Goal: Task Accomplishment & Management: Manage account settings

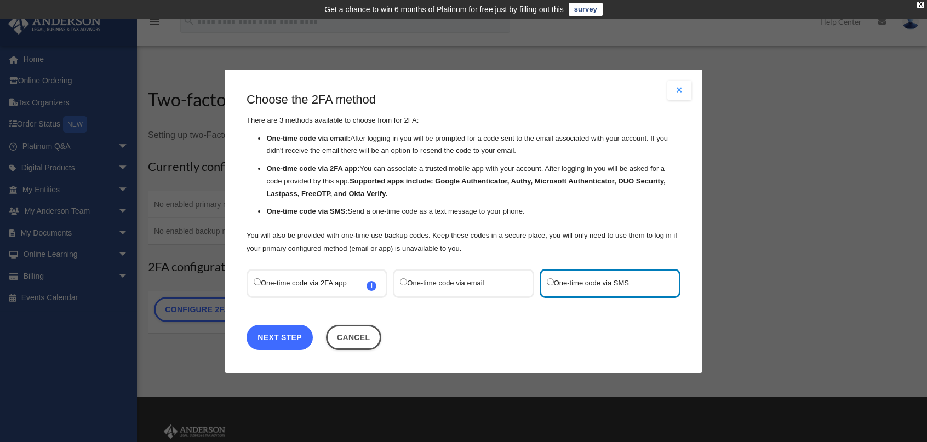
click at [258, 335] on link "Next Step" at bounding box center [280, 336] width 66 height 25
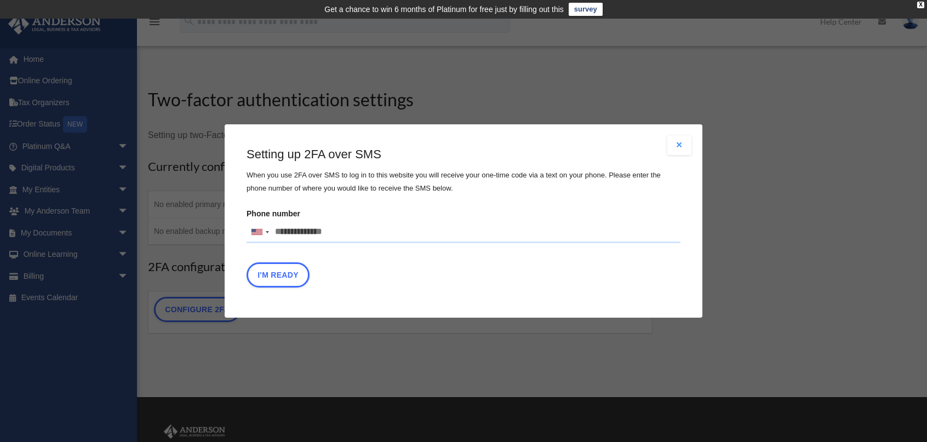
click at [349, 226] on input "Phone number United States +1 United Kingdom +44 Afghanistan (‫افغانستان‬‎) +93…" at bounding box center [464, 232] width 434 height 22
type input "**********"
click at [285, 276] on button "I'm Ready" at bounding box center [278, 275] width 63 height 25
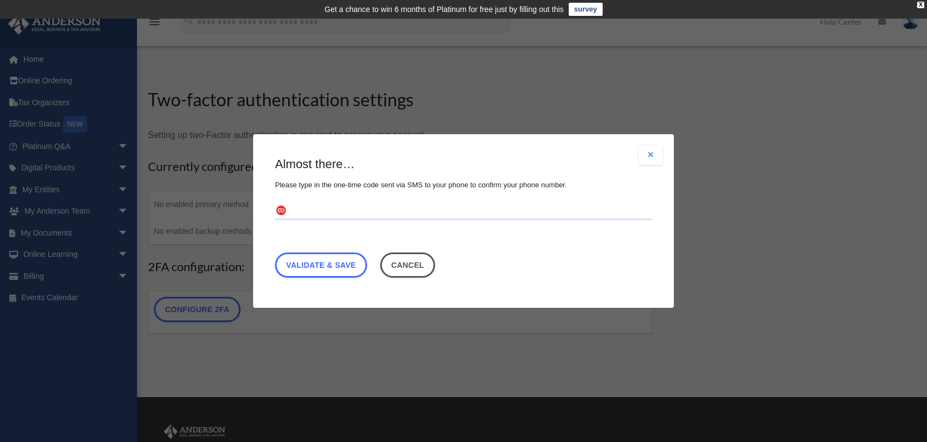
click at [322, 213] on input "text" at bounding box center [463, 212] width 377 height 18
type input "******"
click at [326, 260] on link "Validate & Save" at bounding box center [321, 265] width 92 height 25
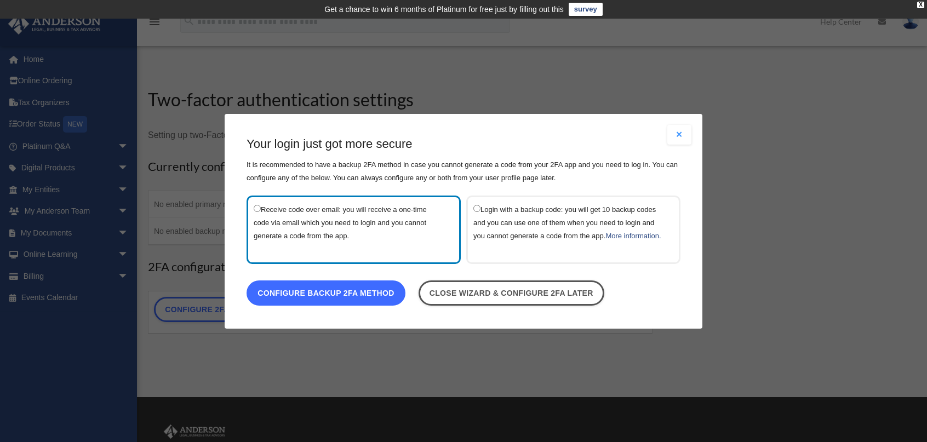
click at [337, 297] on link "Configure backup 2FA method" at bounding box center [326, 292] width 159 height 25
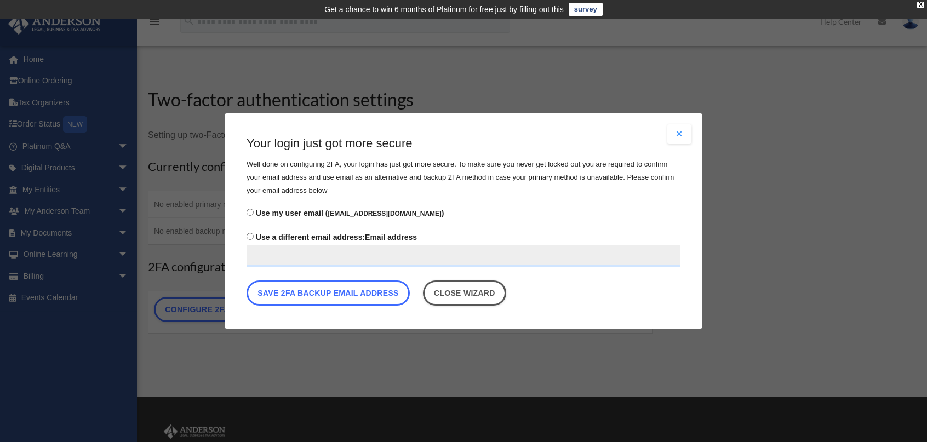
click at [337, 297] on button "Save 2FA backup email address" at bounding box center [328, 293] width 163 height 25
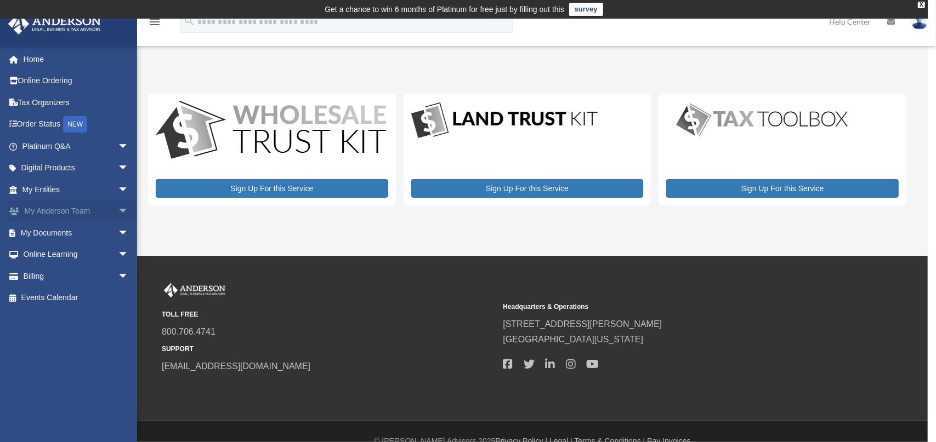
click at [118, 210] on span "arrow_drop_down" at bounding box center [129, 212] width 22 height 22
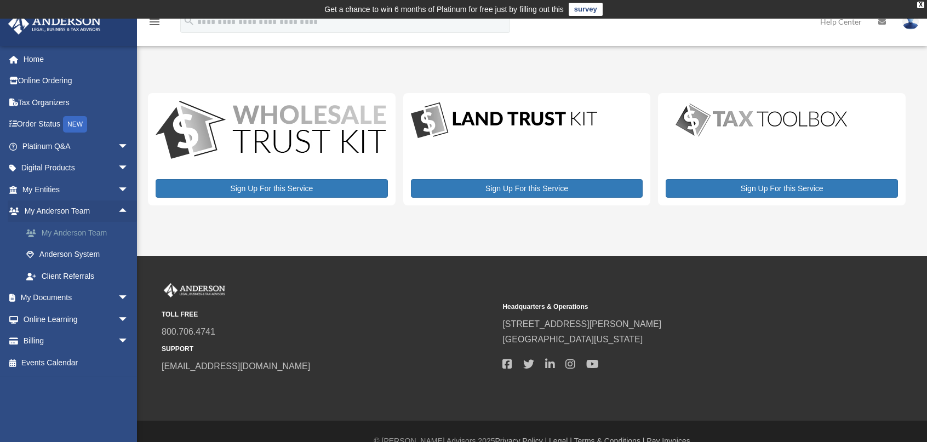
click at [88, 232] on link "My Anderson Team" at bounding box center [80, 233] width 130 height 22
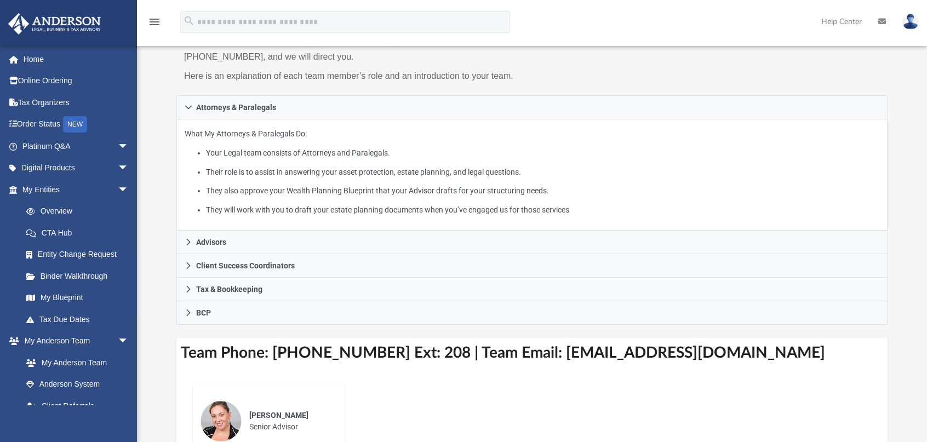
scroll to position [164, 0]
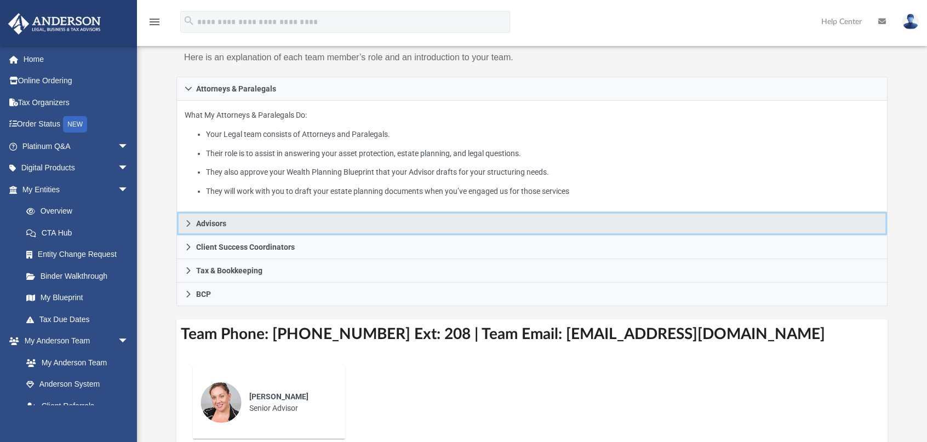
click at [186, 221] on icon at bounding box center [189, 224] width 8 height 8
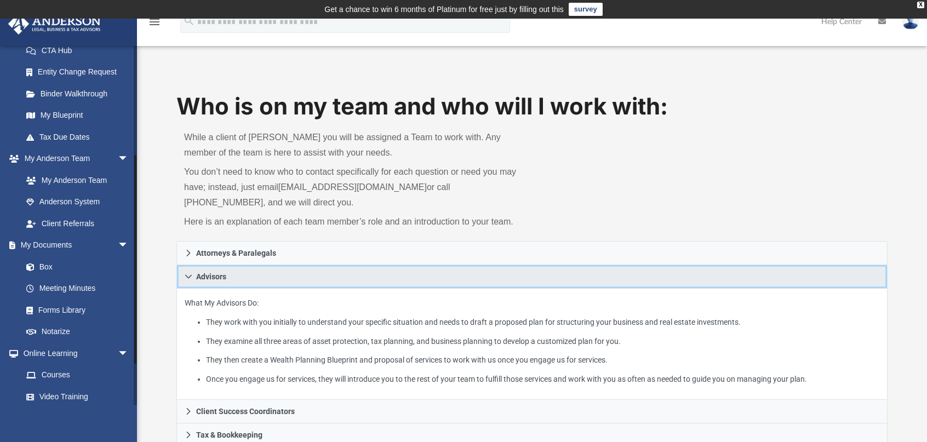
scroll to position [0, 0]
